Goal: Find specific fact: Find specific fact

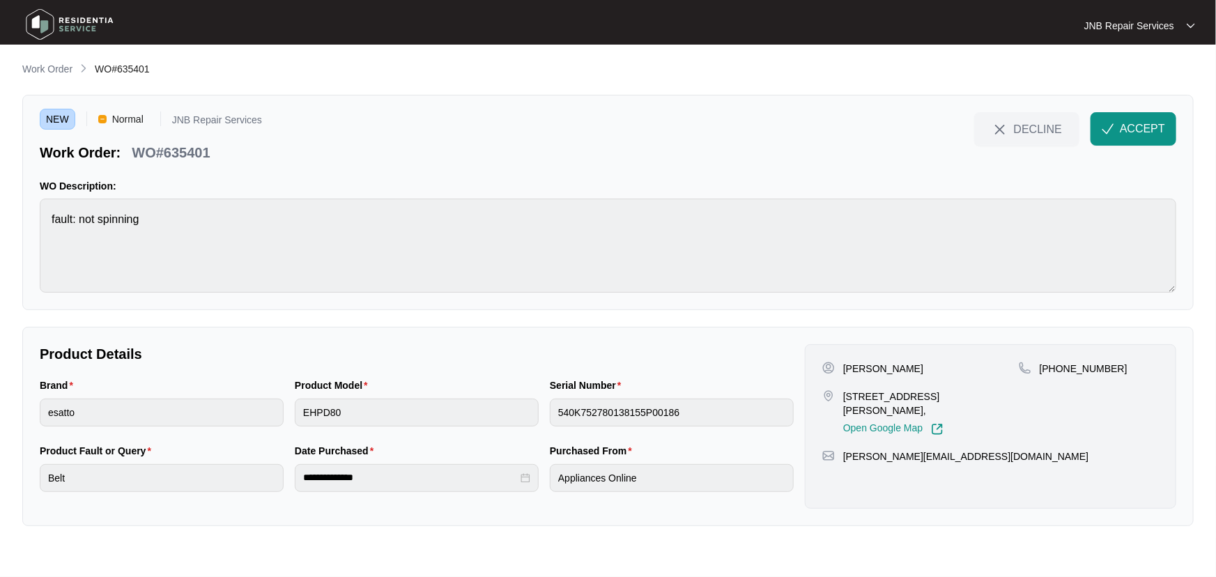
drag, startPoint x: 916, startPoint y: 369, endPoint x: 844, endPoint y: 371, distance: 71.1
click at [844, 371] on div "[PERSON_NAME]" at bounding box center [920, 369] width 196 height 14
copy p "[PERSON_NAME]"
drag, startPoint x: 1113, startPoint y: 369, endPoint x: 1058, endPoint y: 372, distance: 55.1
click at [1058, 372] on div "[PHONE_NUMBER]" at bounding box center [1089, 369] width 140 height 14
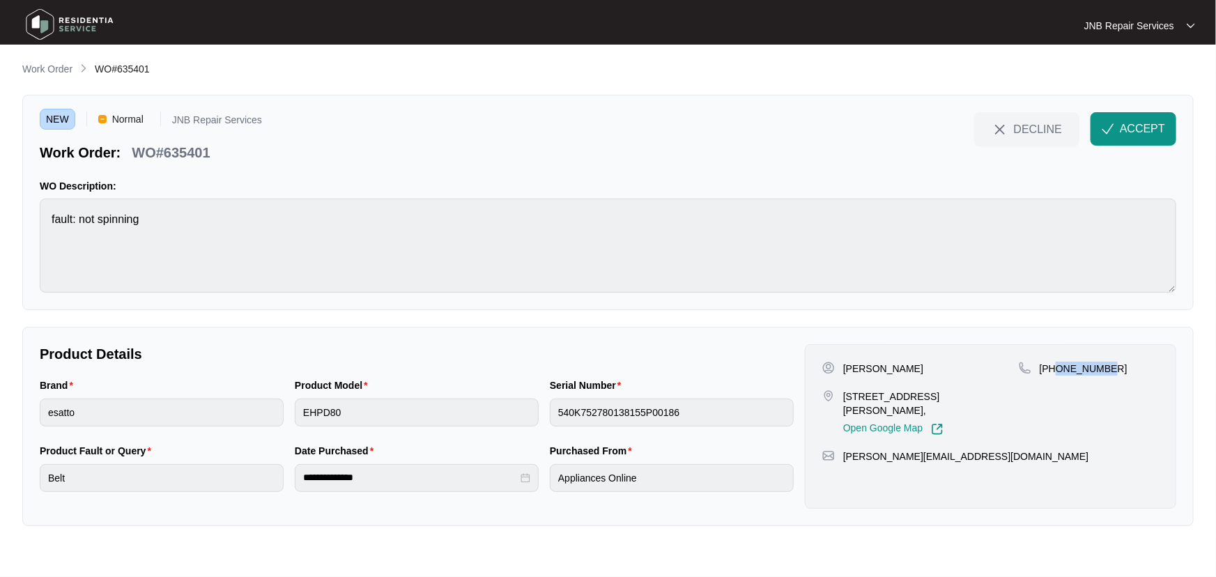
copy p "435221284"
drag, startPoint x: 1001, startPoint y: 398, endPoint x: 843, endPoint y: 392, distance: 157.6
click at [843, 392] on div "[STREET_ADDRESS][PERSON_NAME], Open Google Map" at bounding box center [920, 412] width 196 height 46
copy p "[STREET_ADDRESS][PERSON_NAME],"
click at [655, 340] on div "**********" at bounding box center [607, 426] width 1171 height 199
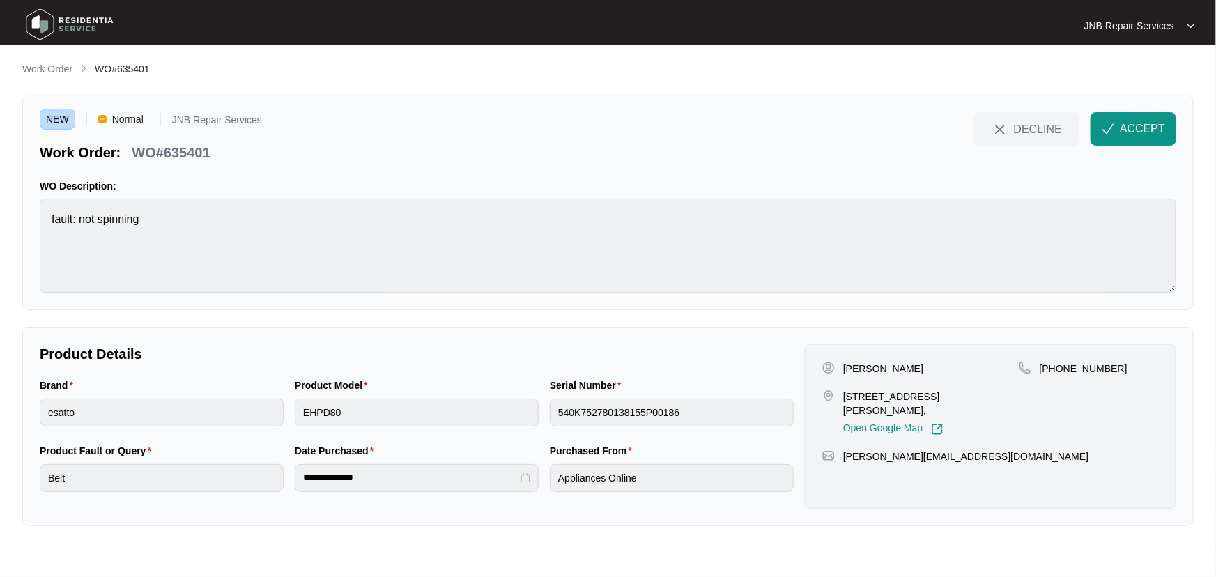
click at [665, 336] on div "**********" at bounding box center [607, 426] width 1171 height 199
click at [1129, 137] on button "ACCEPT" at bounding box center [1133, 128] width 86 height 33
